Goal: Task Accomplishment & Management: Manage account settings

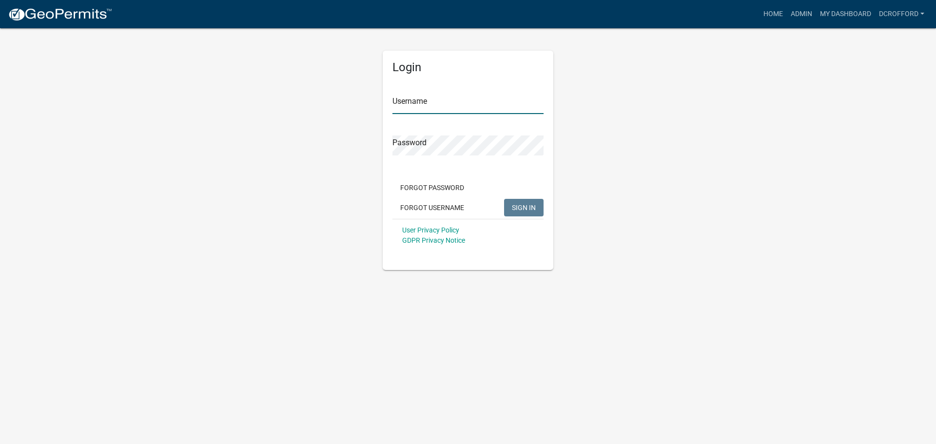
type input "dcrofford"
click at [523, 202] on button "SIGN IN" at bounding box center [523, 208] width 39 height 18
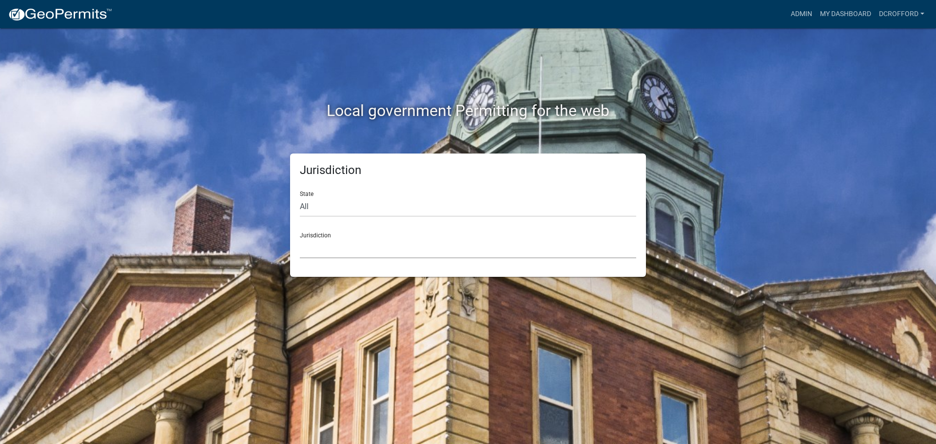
click at [452, 250] on select "[GEOGRAPHIC_DATA], [US_STATE] [GEOGRAPHIC_DATA], [US_STATE][PERSON_NAME][GEOGRA…" at bounding box center [468, 248] width 336 height 20
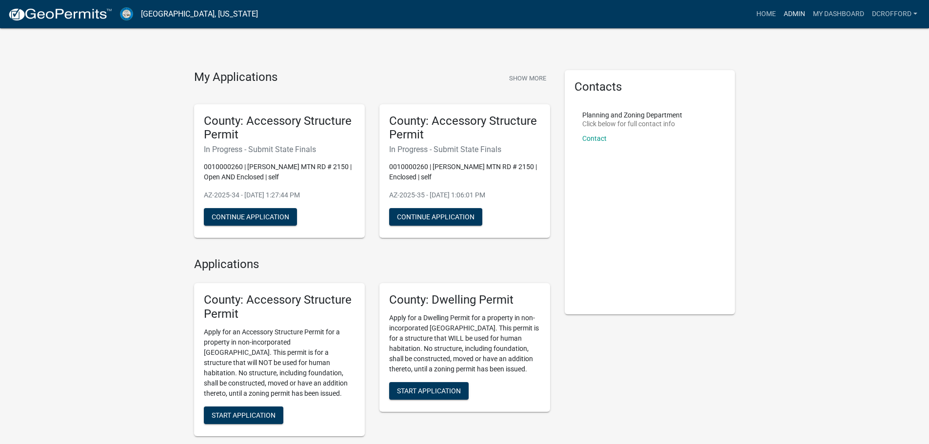
click at [791, 14] on link "Admin" at bounding box center [793, 14] width 29 height 19
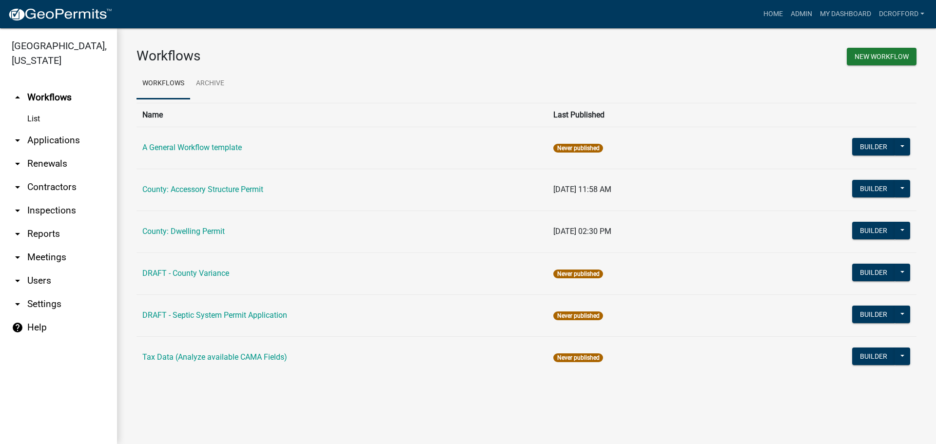
click at [57, 134] on link "arrow_drop_down Applications" at bounding box center [58, 140] width 117 height 23
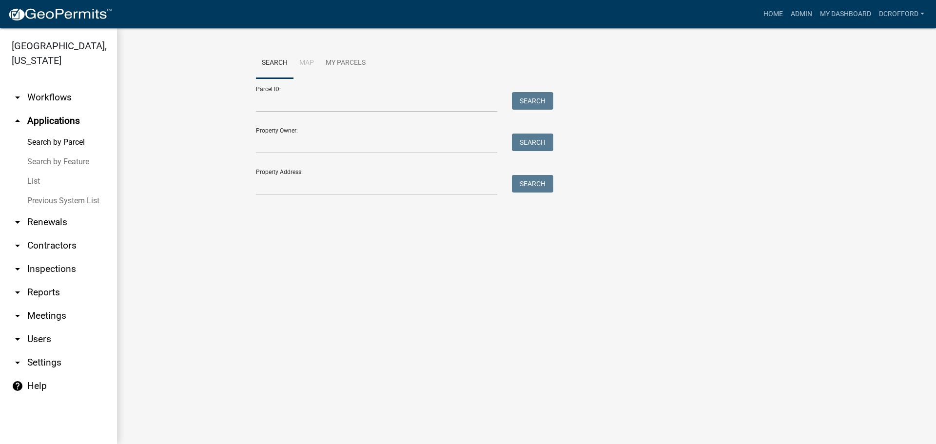
click at [35, 182] on link "List" at bounding box center [58, 181] width 117 height 19
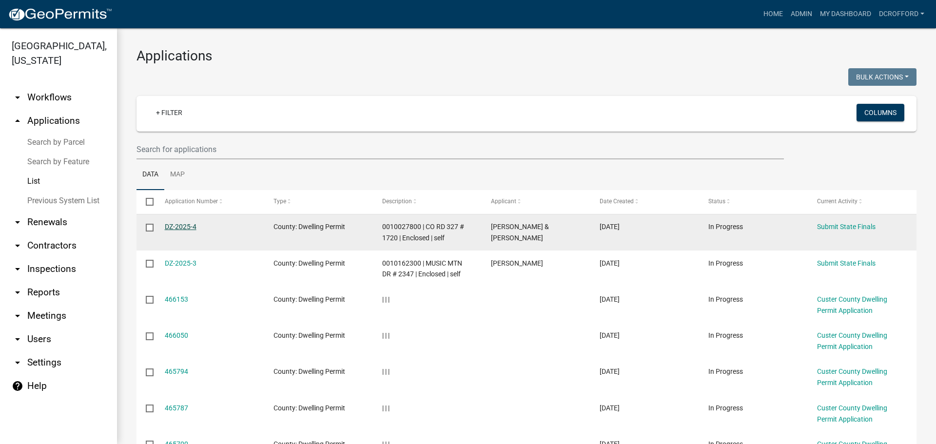
click at [174, 227] on link "DZ-2025-4" at bounding box center [181, 227] width 32 height 8
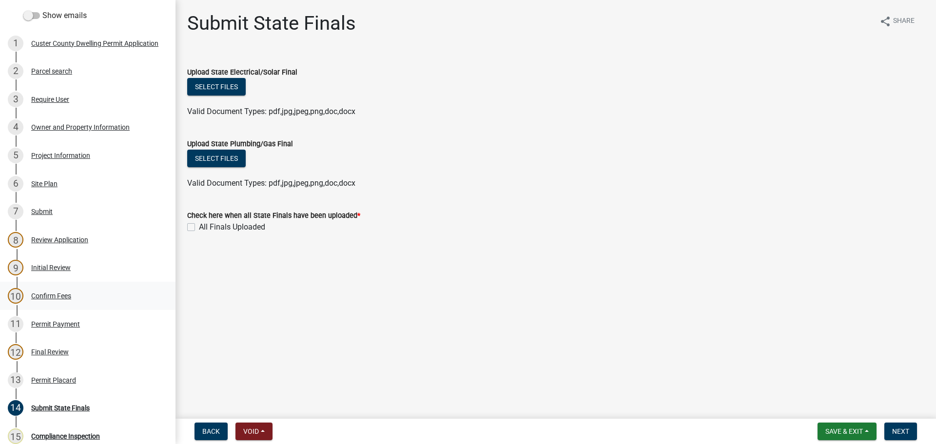
scroll to position [146, 0]
click at [43, 177] on div "6 Site Plan" at bounding box center [84, 183] width 152 height 16
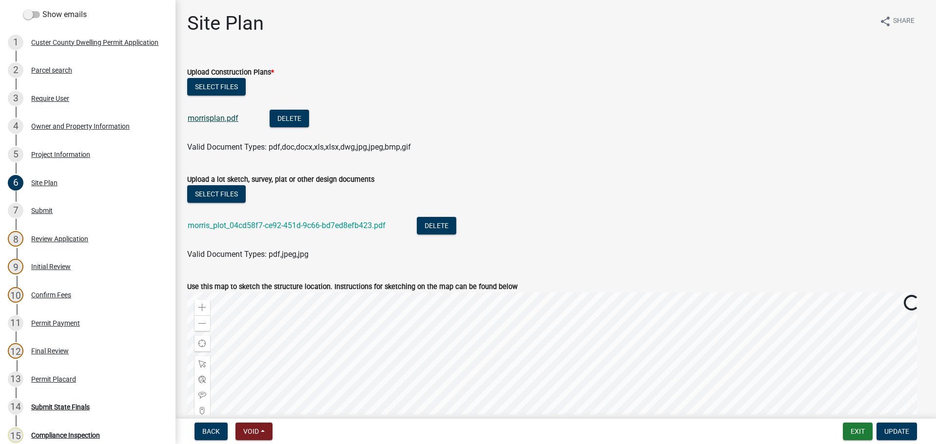
click at [223, 118] on link "morrisplan.pdf" at bounding box center [213, 118] width 51 height 9
click at [302, 122] on button "Delete" at bounding box center [289, 119] width 39 height 18
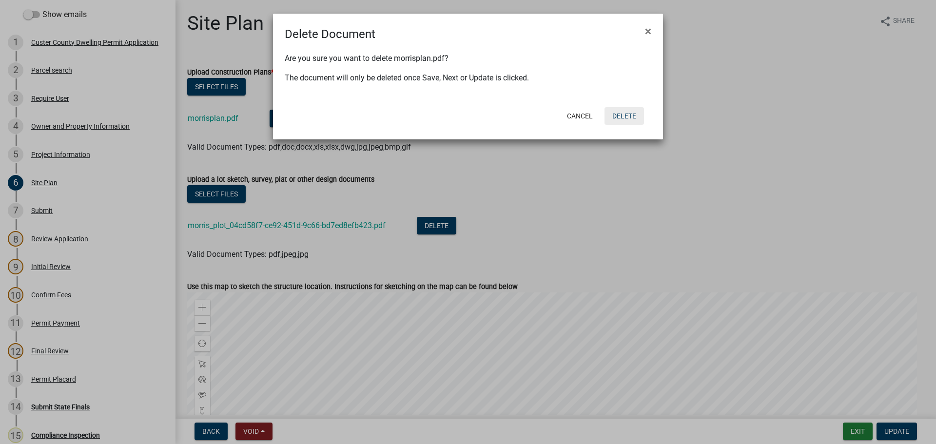
click at [624, 117] on button "Delete" at bounding box center [623, 116] width 39 height 18
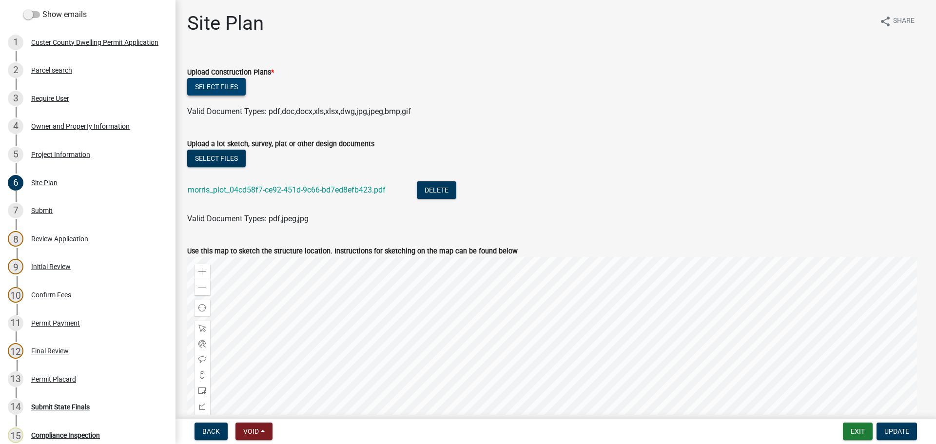
click at [205, 80] on button "Select files" at bounding box center [216, 87] width 58 height 18
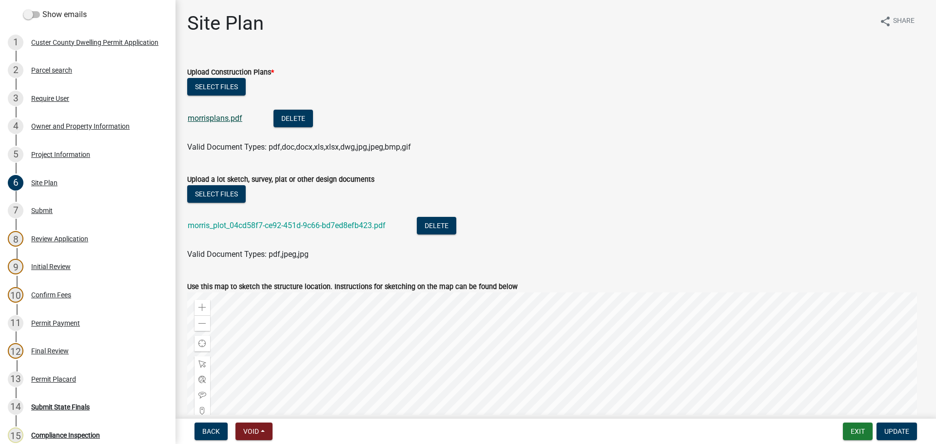
click at [214, 120] on link "morrisplans.pdf" at bounding box center [215, 118] width 55 height 9
click at [900, 432] on span "Update" at bounding box center [896, 431] width 25 height 8
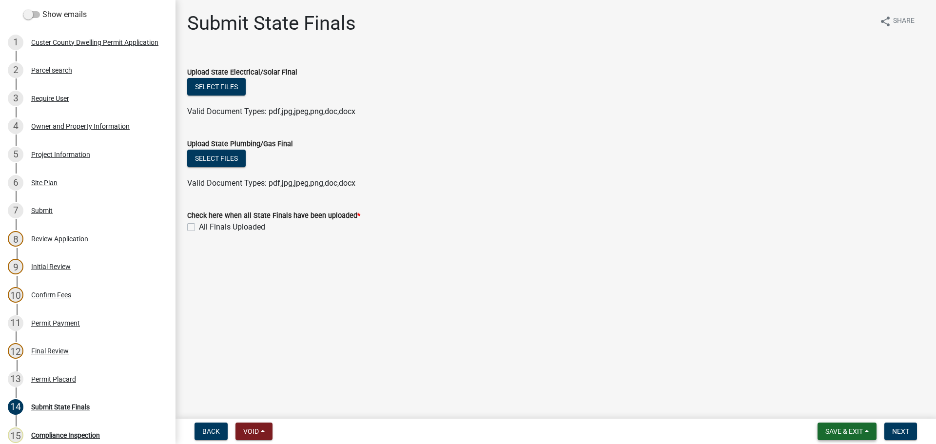
click at [838, 434] on span "Save & Exit" at bounding box center [844, 431] width 38 height 8
click at [837, 405] on button "Save & Exit" at bounding box center [837, 405] width 78 height 23
